Goal: Navigation & Orientation: Understand site structure

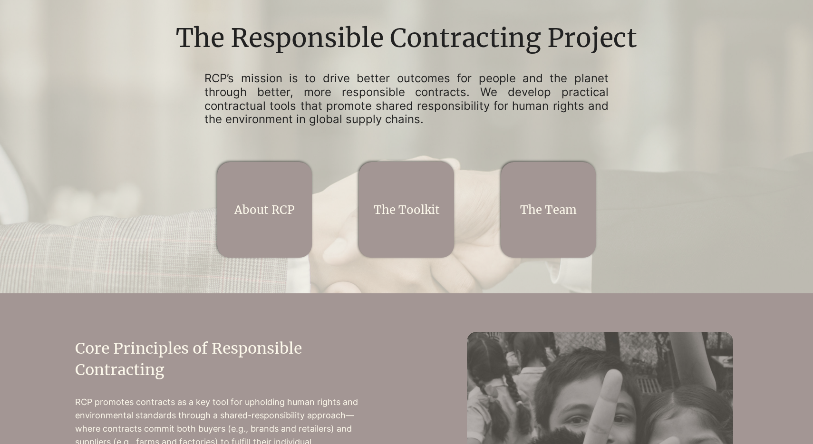
scroll to position [31, 0]
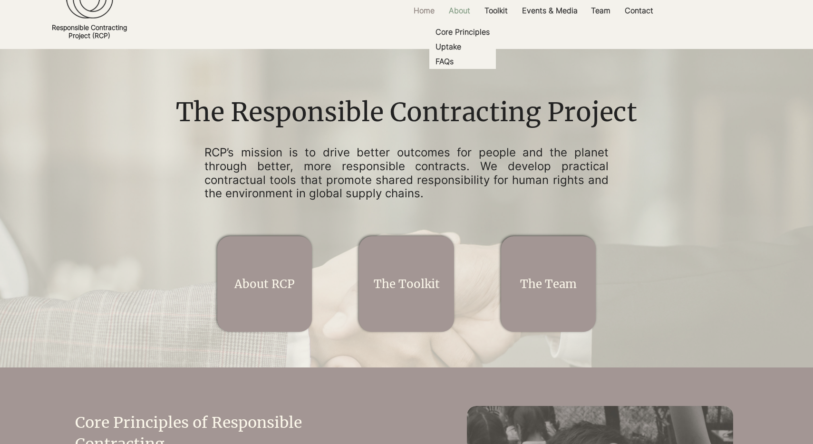
click at [463, 10] on p "About" at bounding box center [459, 10] width 31 height 21
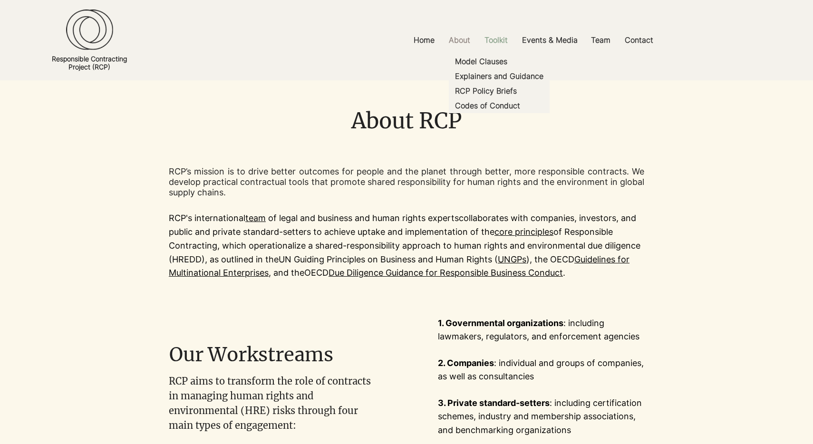
click at [500, 41] on p "Toolkit" at bounding box center [496, 39] width 33 height 21
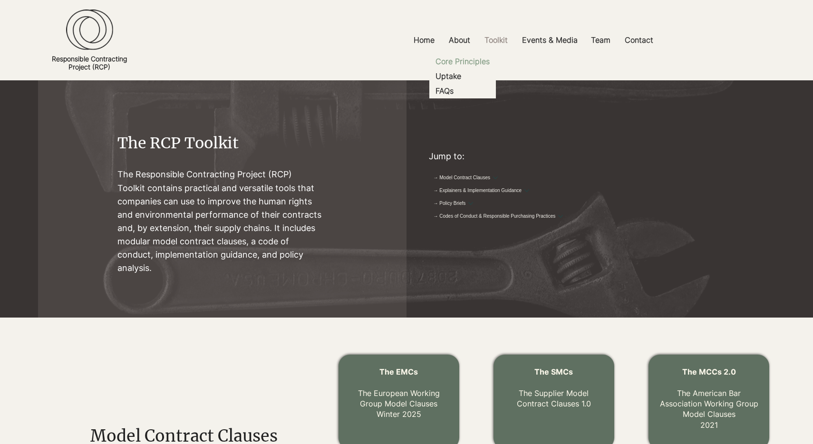
click at [457, 65] on p "Core Principles" at bounding box center [463, 61] width 62 height 15
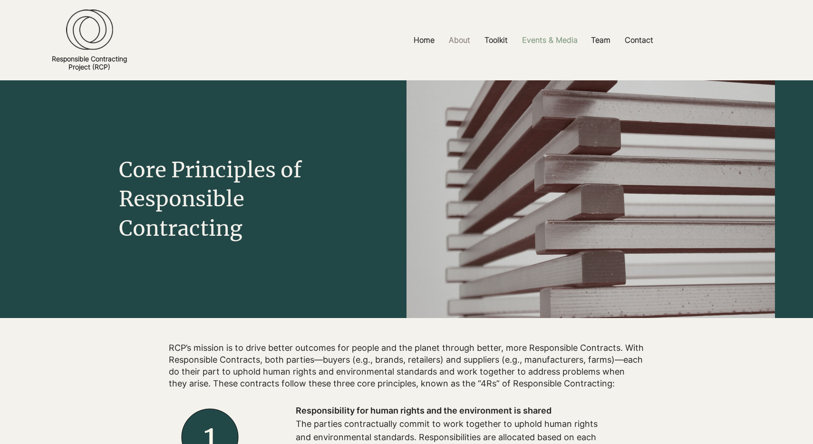
click at [562, 39] on p "Events & Media" at bounding box center [549, 39] width 65 height 21
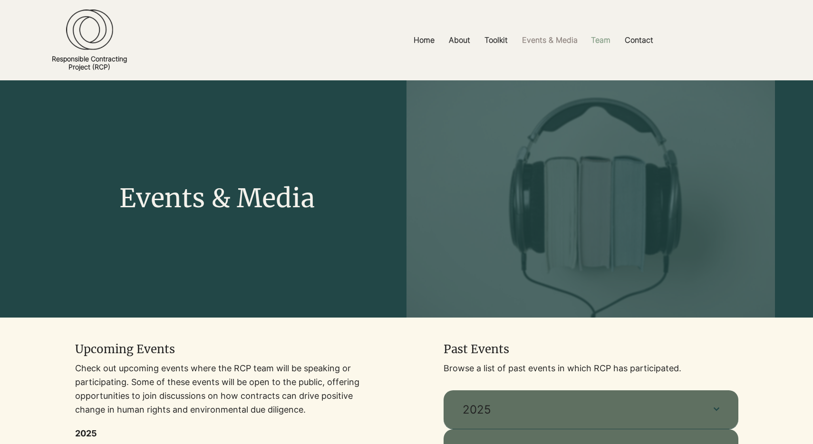
click at [600, 36] on p "Team" at bounding box center [600, 39] width 29 height 21
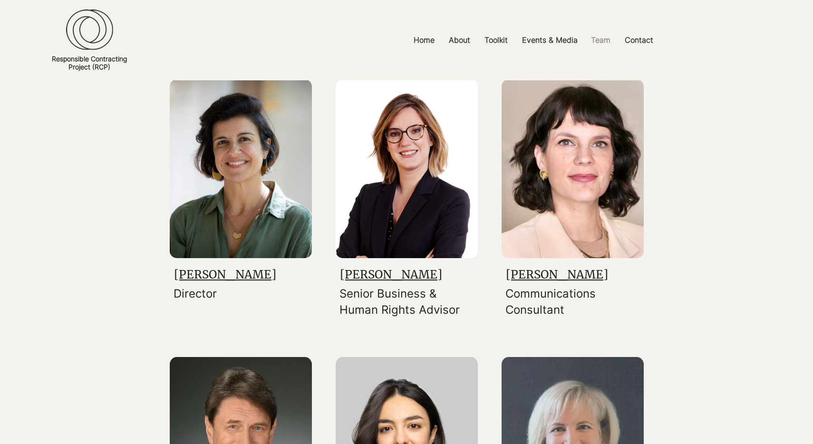
scroll to position [131, 0]
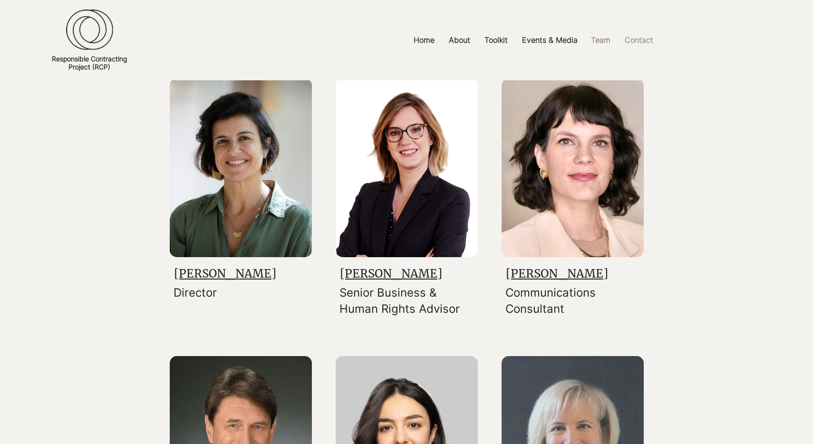
click at [637, 43] on p "Contact" at bounding box center [639, 39] width 38 height 21
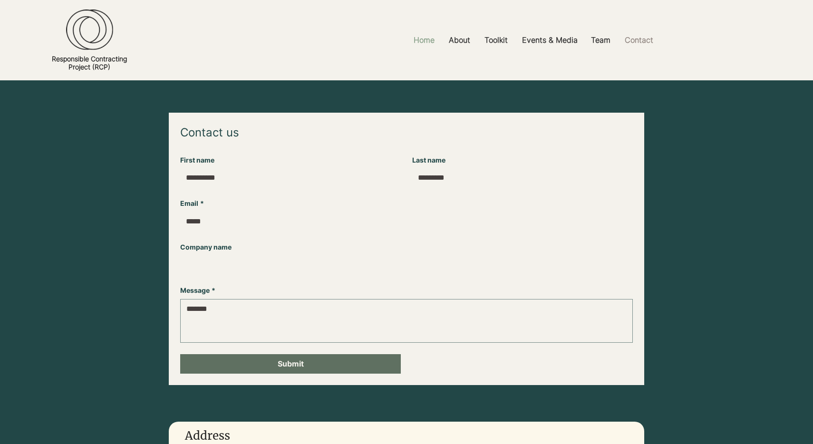
click at [429, 38] on p "Home" at bounding box center [424, 39] width 30 height 21
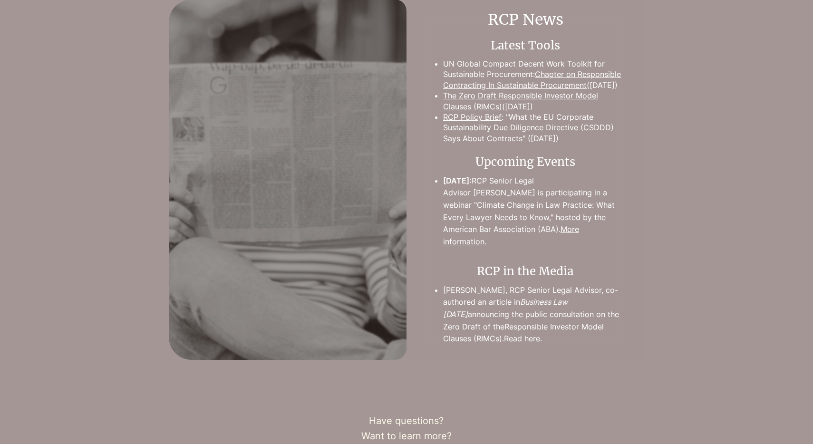
scroll to position [943, 0]
